Goal: Transaction & Acquisition: Purchase product/service

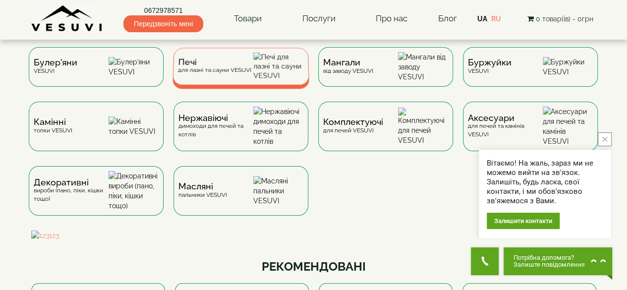
click at [184, 79] on div "Печі для лазні та сауни VESUVI" at bounding box center [241, 66] width 137 height 37
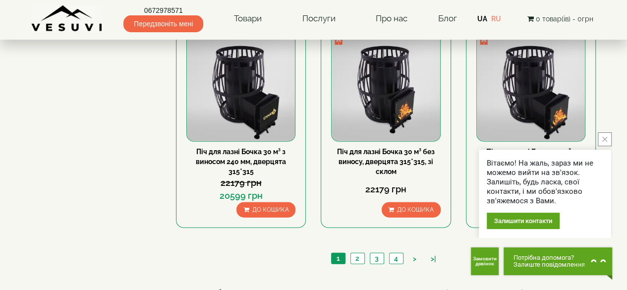
scroll to position [992, 0]
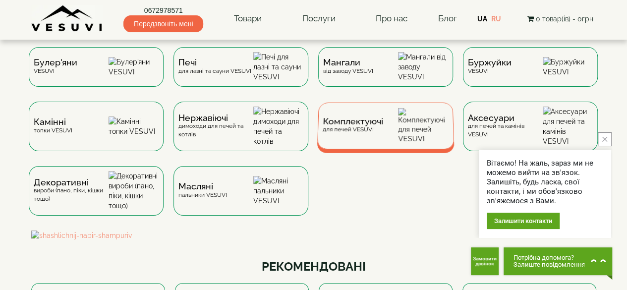
click at [403, 149] on div "Комплектуючі для печей VESUVI" at bounding box center [385, 126] width 137 height 47
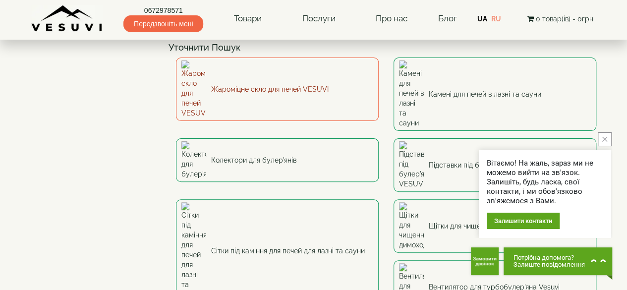
scroll to position [50, 0]
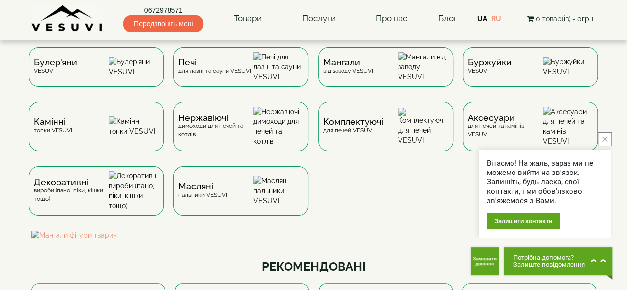
click at [609, 138] on button "close button" at bounding box center [605, 139] width 14 height 14
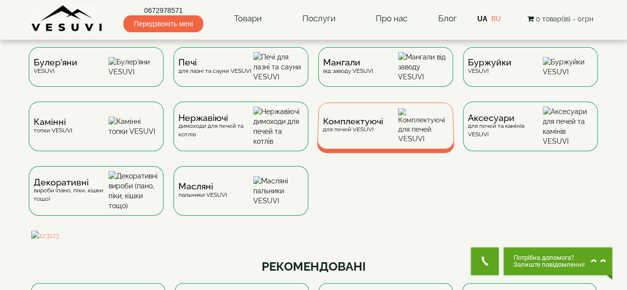
click at [423, 134] on img at bounding box center [423, 126] width 51 height 36
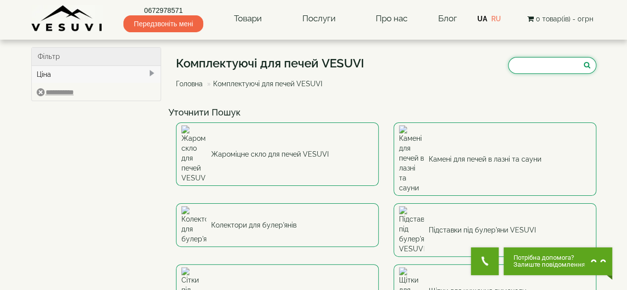
click at [536, 67] on input "search" at bounding box center [552, 65] width 88 height 17
type input "*****"
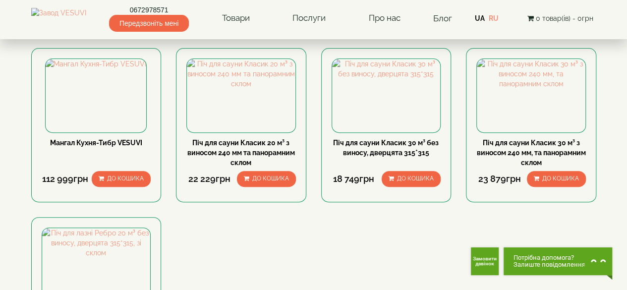
scroll to position [149, 0]
